Goal: Information Seeking & Learning: Learn about a topic

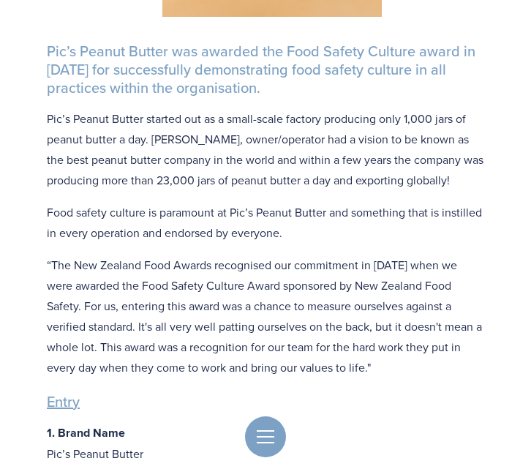
scroll to position [738, 0]
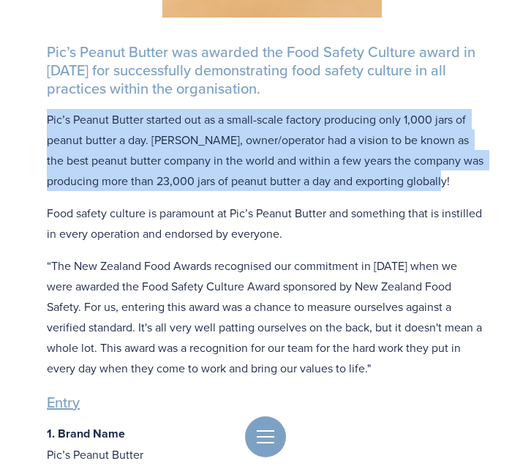
drag, startPoint x: 478, startPoint y: 181, endPoint x: 20, endPoint y: 121, distance: 461.8
copy p "Pic’s Peanut Butter started out as a small-scale factory producing only 1,000 j…"
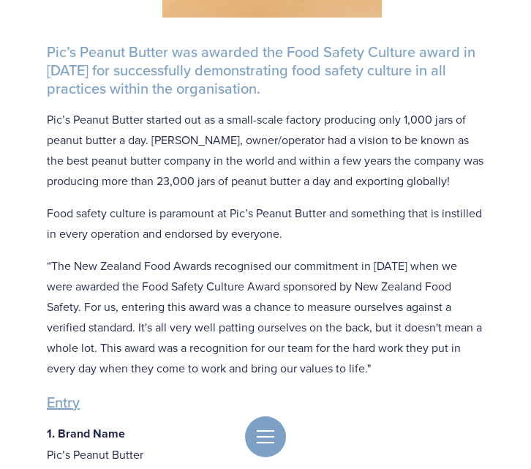
click at [80, 288] on p "“The New Zealand Food Awards recognised our commitment in [DATE] when we were a…" at bounding box center [265, 316] width 437 height 123
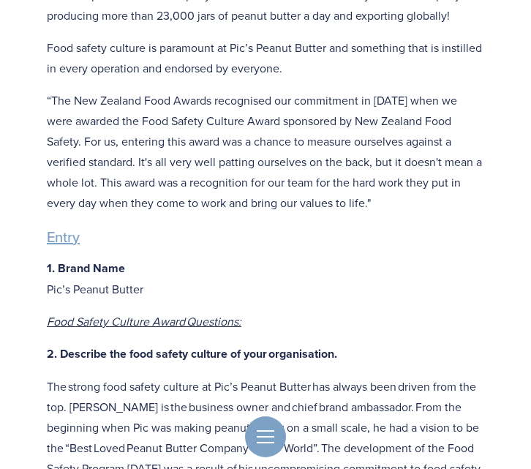
scroll to position [900, 0]
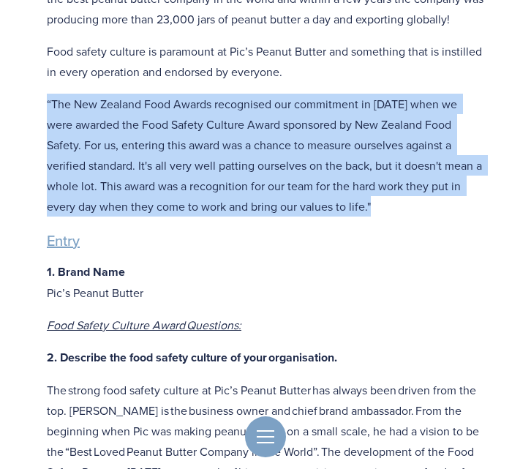
drag, startPoint x: 327, startPoint y: 214, endPoint x: 39, endPoint y: 112, distance: 305.6
copy p "“The New Zealand Food Awards recognised our commitment in [DATE] when we were a…"
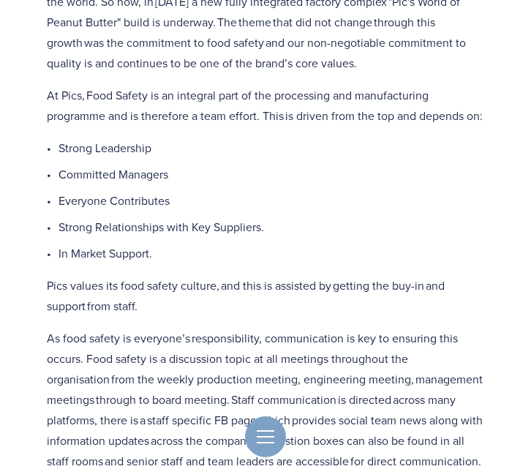
scroll to position [1547, 0]
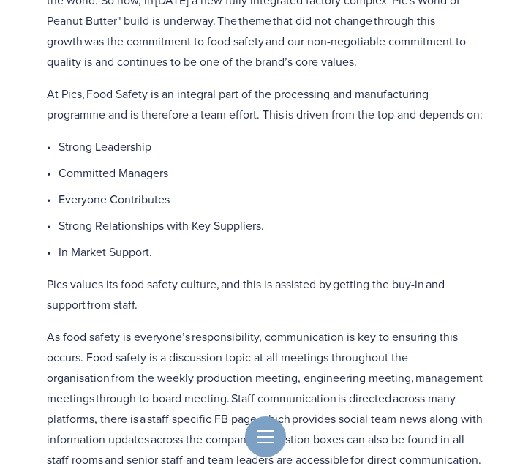
drag, startPoint x: 50, startPoint y: 96, endPoint x: 155, endPoint y: 317, distance: 245.4
copy div "At Pics, Food Safety is an integral part of the processing and manufacturing pr…"
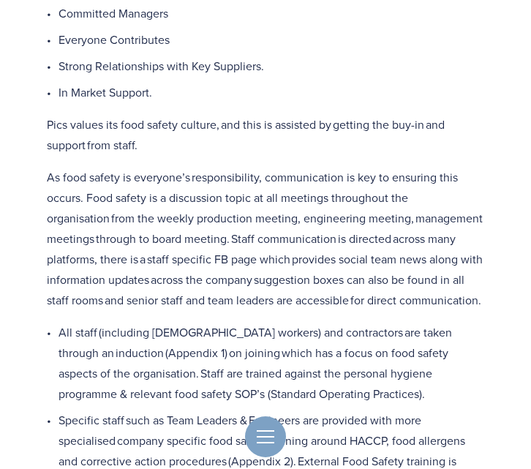
click at [182, 301] on p "As food safety is everyone’s responsibility, communication is key to ensuring t…" at bounding box center [265, 238] width 437 height 143
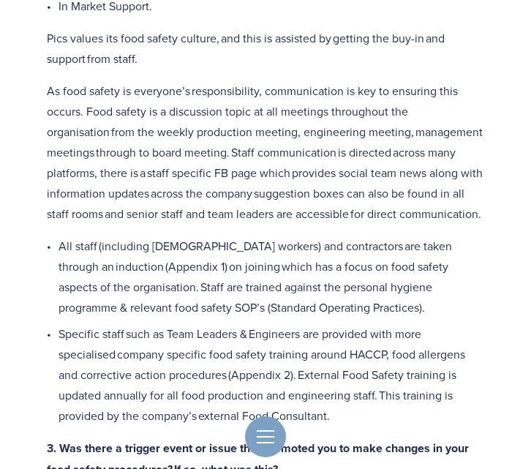
scroll to position [1791, 0]
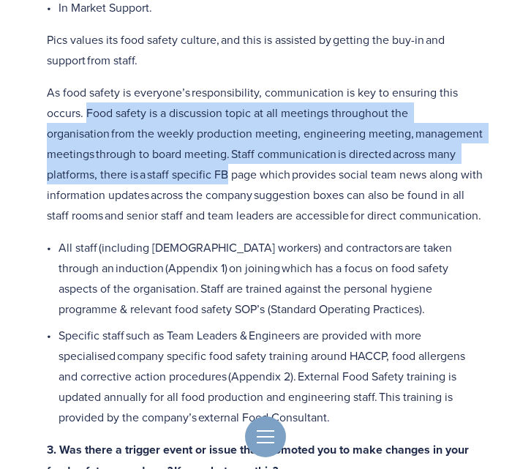
drag, startPoint x: 87, startPoint y: 131, endPoint x: 228, endPoint y: 193, distance: 154.2
click at [228, 193] on p "As food safety is everyone’s responsibility, communication is key to ensuring t…" at bounding box center [265, 153] width 437 height 143
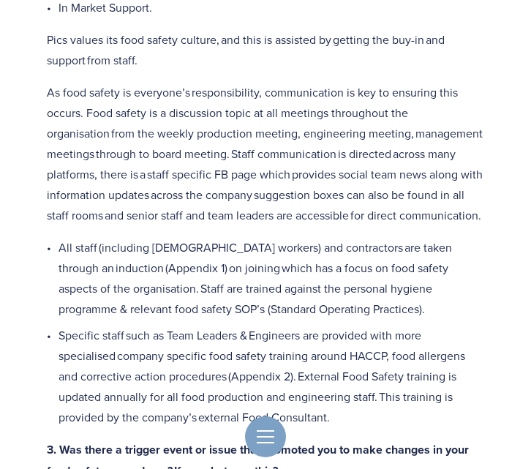
click at [222, 225] on p "As food safety is everyone’s responsibility, communication is key to ensuring t…" at bounding box center [265, 153] width 437 height 143
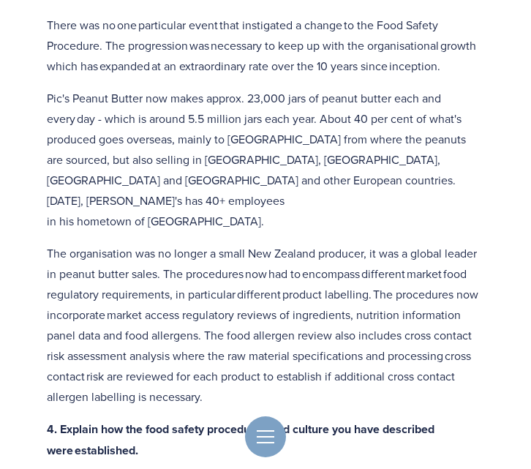
scroll to position [2270, 0]
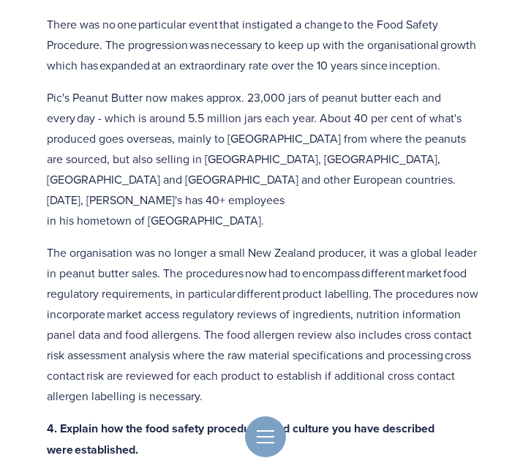
drag, startPoint x: 50, startPoint y: 61, endPoint x: 399, endPoint y: 100, distance: 351.0
click at [397, 75] on p "There was no one particular event that instigated a change to the Food Safety P…" at bounding box center [265, 44] width 437 height 61
drag, startPoint x: 446, startPoint y: 103, endPoint x: 3, endPoint y: 68, distance: 444.6
click at [3, 68] on div "Food Safety Culture Category: 2018 Winner Pic’s Peanut Butter Pic’s Peanut Butt…" at bounding box center [265, 250] width 531 height 4414
copy p "There was no one particular event that instigated a change to the Food Safety P…"
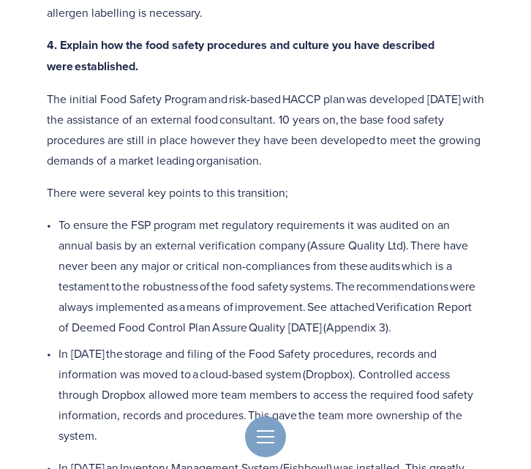
scroll to position [2651, 0]
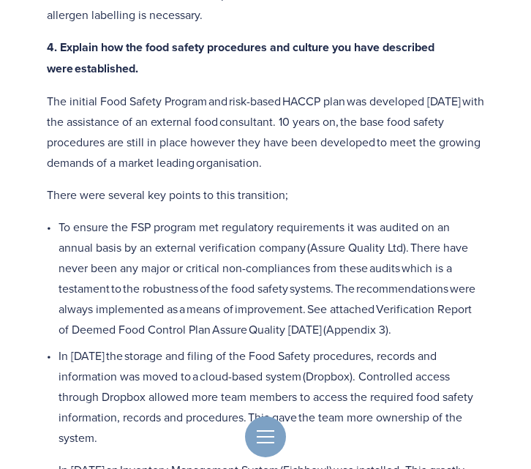
drag, startPoint x: 363, startPoint y: 165, endPoint x: 14, endPoint y: 84, distance: 358.9
copy p "The initial Food Safety Program and risk-based HACCP plan was developed [DATE] …"
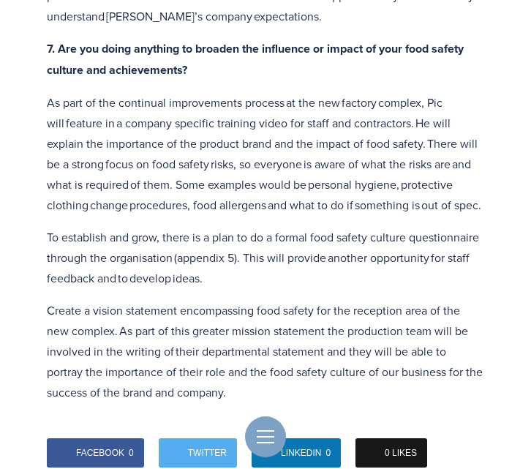
scroll to position [4010, 0]
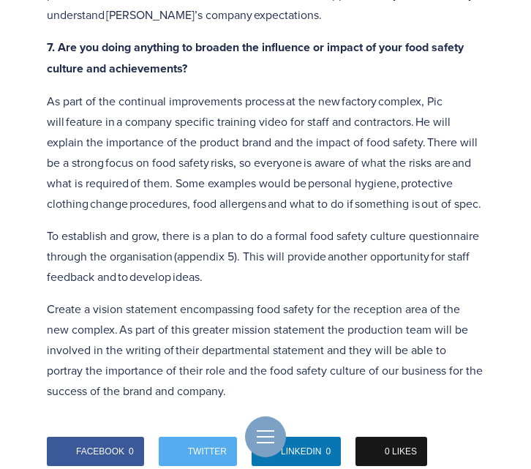
drag, startPoint x: 91, startPoint y: 215, endPoint x: 37, endPoint y: 78, distance: 147.1
click at [37, 78] on div "6. How do you know you and your suppliers or distributors are maintaining your …" at bounding box center [265, 155] width 462 height 516
copy p "As part of the continual improvements process at the new factory complex, Pic w…"
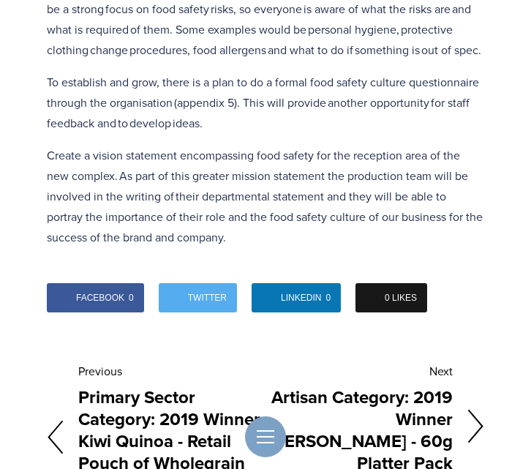
scroll to position [4164, 0]
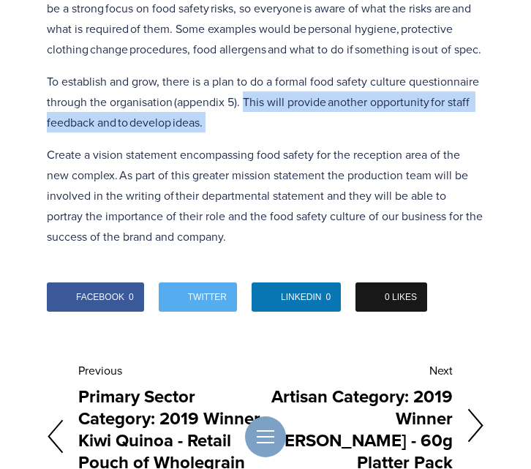
drag, startPoint x: 244, startPoint y: 117, endPoint x: 244, endPoint y: 150, distance: 32.9
click at [244, 150] on div "6. How do you know you and your suppliers or distributors are maintaining your …" at bounding box center [265, 0] width 437 height 491
copy p "This will provide another opportunity for staff feedback and to develop ideas."
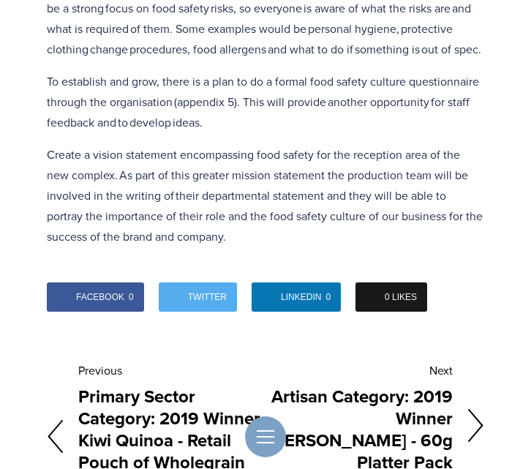
click at [39, 123] on div "6. How do you know you and your suppliers or distributors are maintaining your …" at bounding box center [265, 1] width 462 height 516
drag, startPoint x: 48, startPoint y: 91, endPoint x: 211, endPoint y: 132, distance: 167.3
click at [211, 132] on p "To establish and grow, there is a plan to do a formal food safety culture quest…" at bounding box center [265, 101] width 437 height 61
copy p "To establish and grow, there is a plan to do a formal food safety culture quest…"
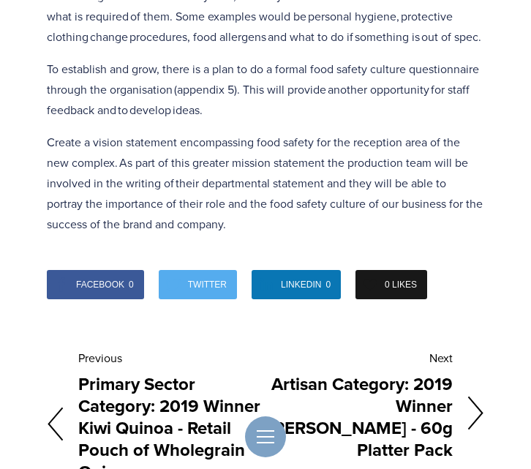
scroll to position [4178, 0]
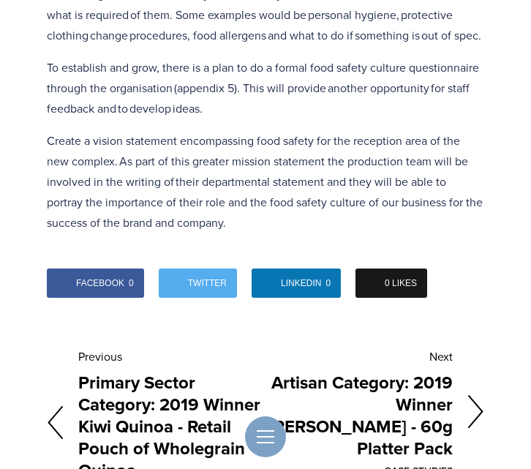
drag, startPoint x: 121, startPoint y: 176, endPoint x: 241, endPoint y: 241, distance: 137.5
click at [241, 233] on p "Create a vision statement encompassing food safety for the reception area of th…" at bounding box center [265, 181] width 437 height 102
copy p "As part of this greater mission statement the production team will be involved …"
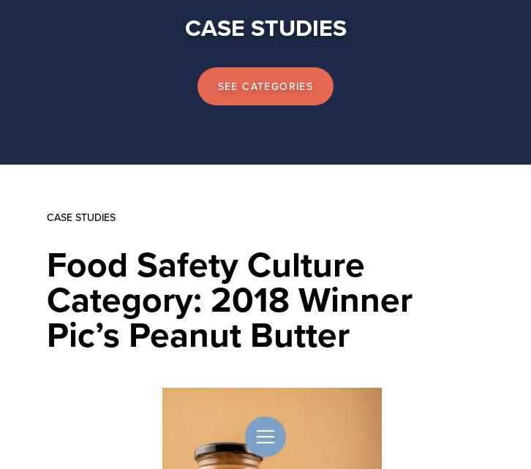
scroll to position [154, 0]
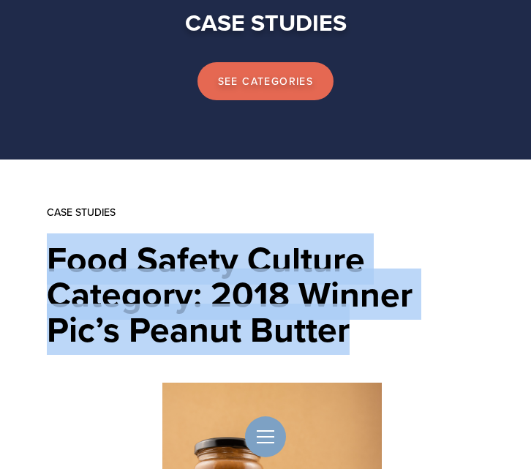
drag, startPoint x: 382, startPoint y: 320, endPoint x: 40, endPoint y: 257, distance: 348.1
copy h1 "Food Safety Culture Category: 2018 Winner Pic’s Peanut Butter"
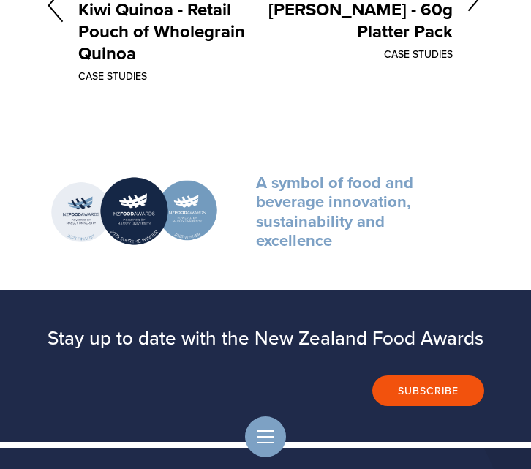
scroll to position [5061, 0]
